Goal: Navigation & Orientation: Go to known website

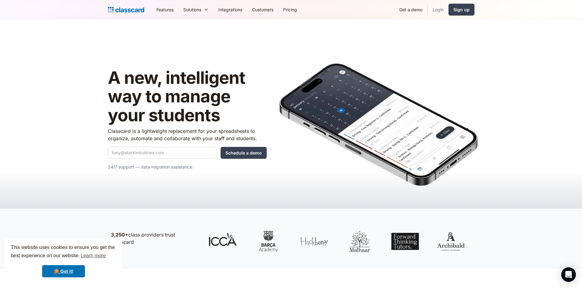
click at [437, 11] on link "Login" at bounding box center [437, 10] width 21 height 14
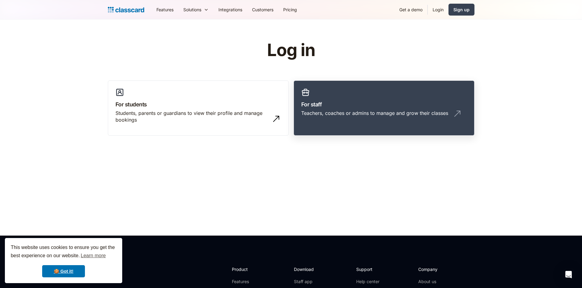
click at [308, 124] on link "For staff Teachers, coaches or admins to manage and grow their classes" at bounding box center [383, 109] width 181 height 56
